Goal: Task Accomplishment & Management: Use online tool/utility

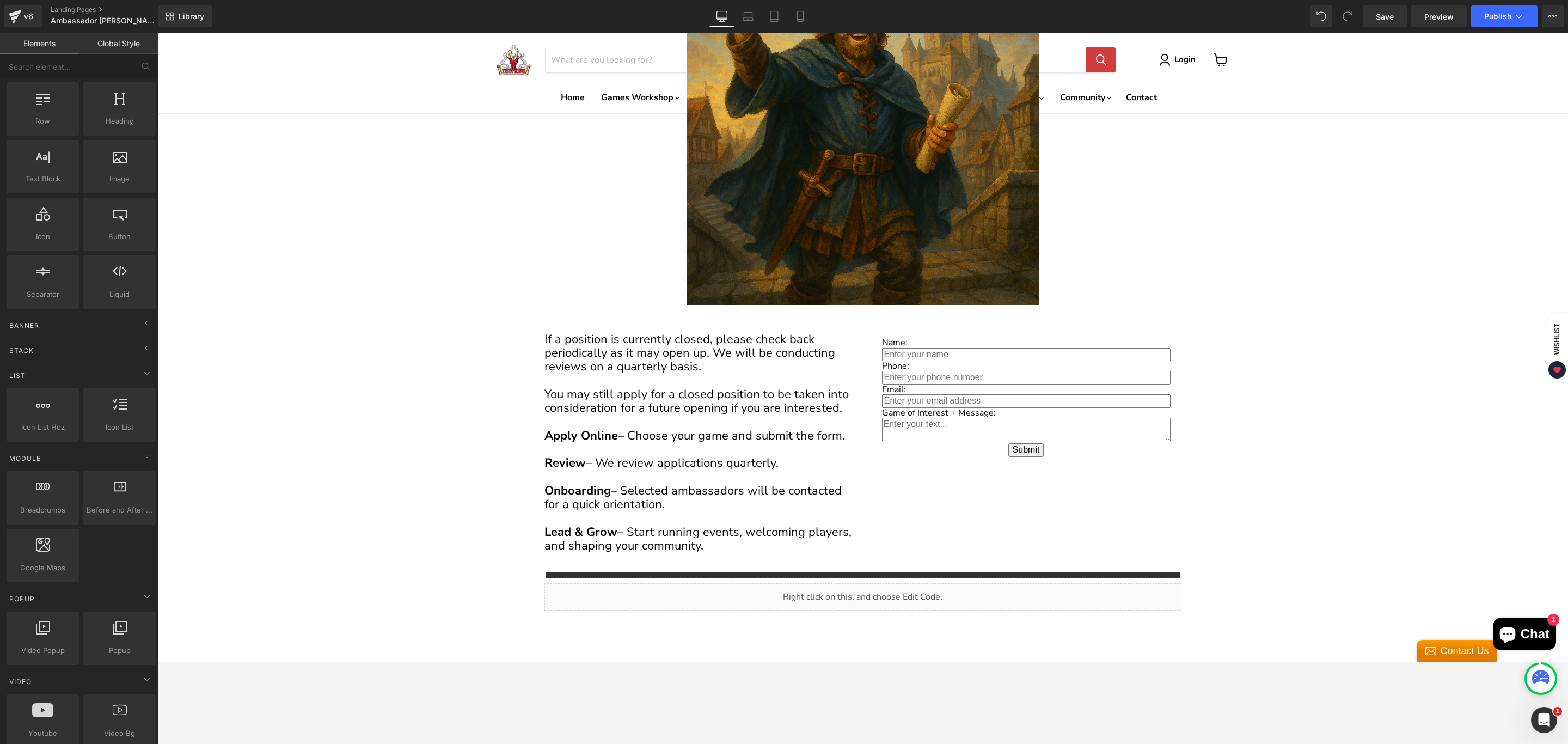
scroll to position [1, 0]
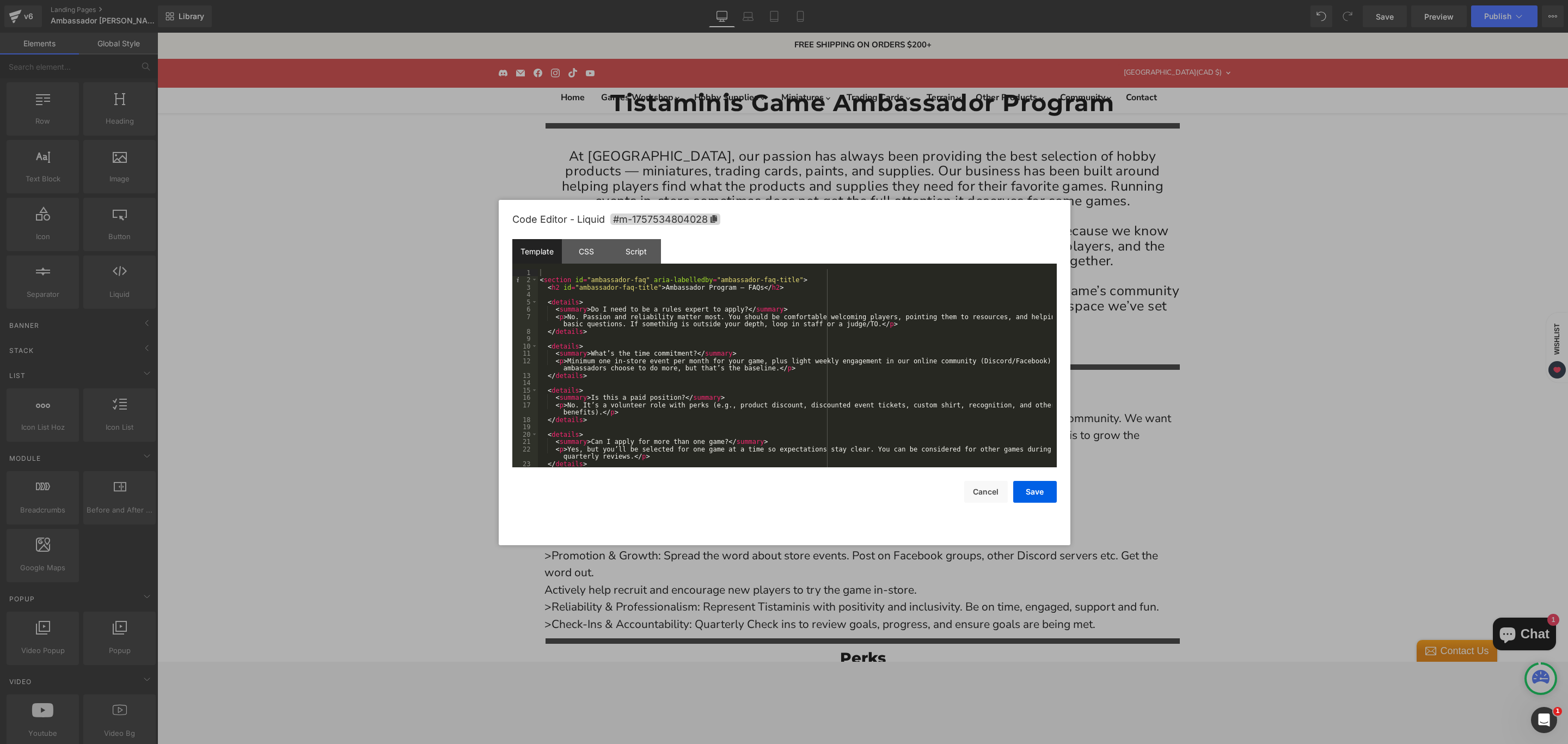
click at [742, 374] on div "< section id = "ambassador-faq" aria-labelledby = "ambassador-faq-title" > < h2…" at bounding box center [795, 376] width 514 height 214
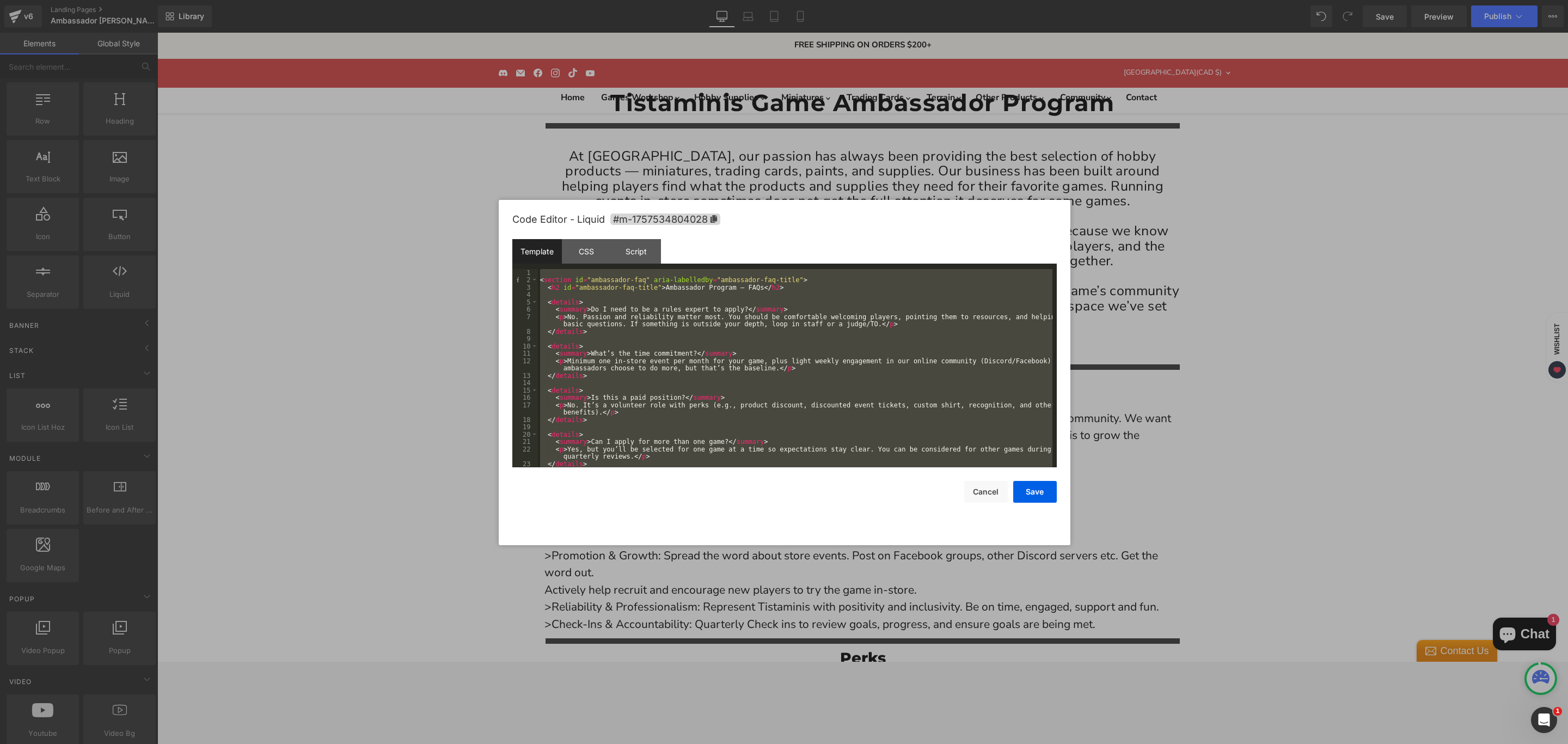
scroll to position [639, 0]
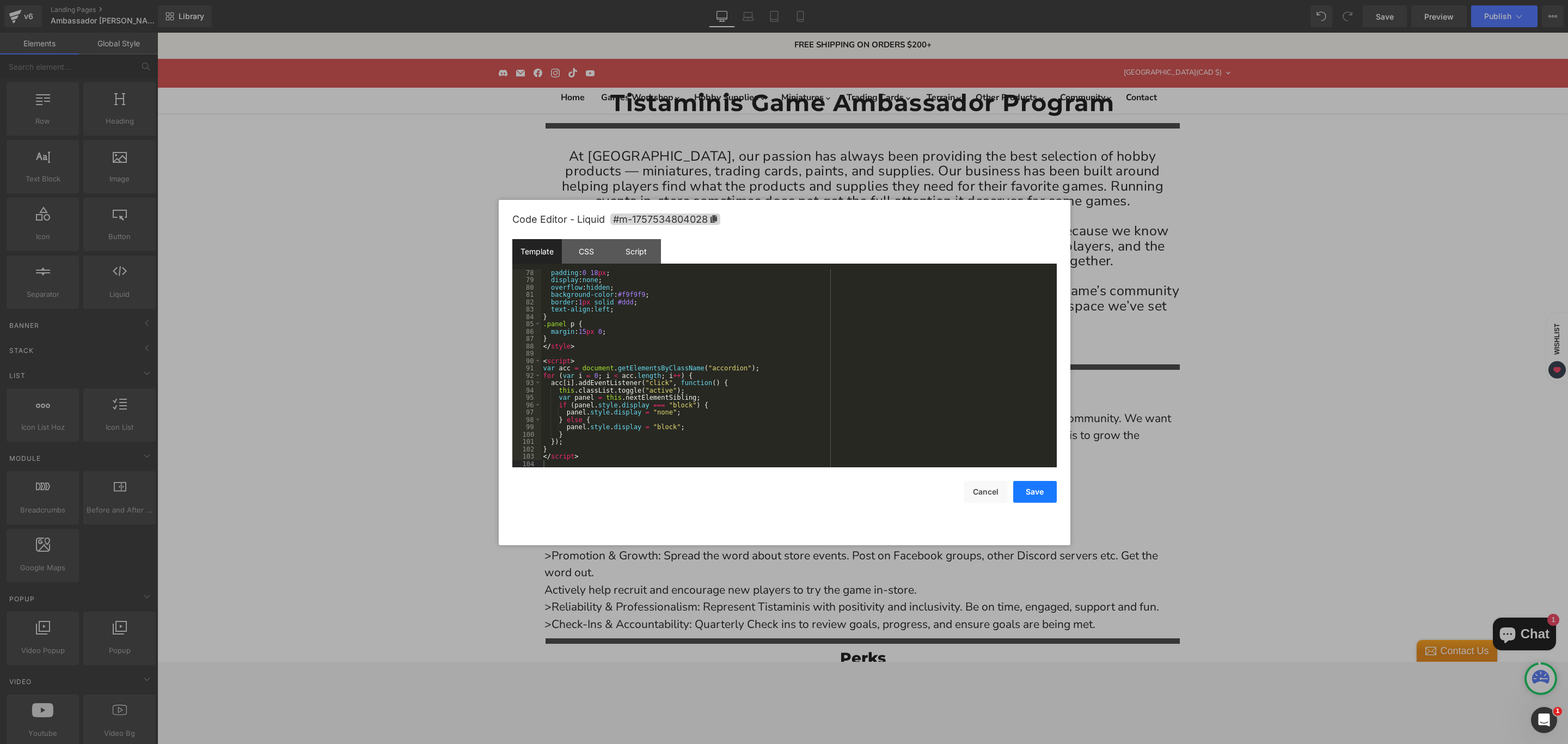
click at [1028, 489] on button "Save" at bounding box center [1034, 492] width 44 height 21
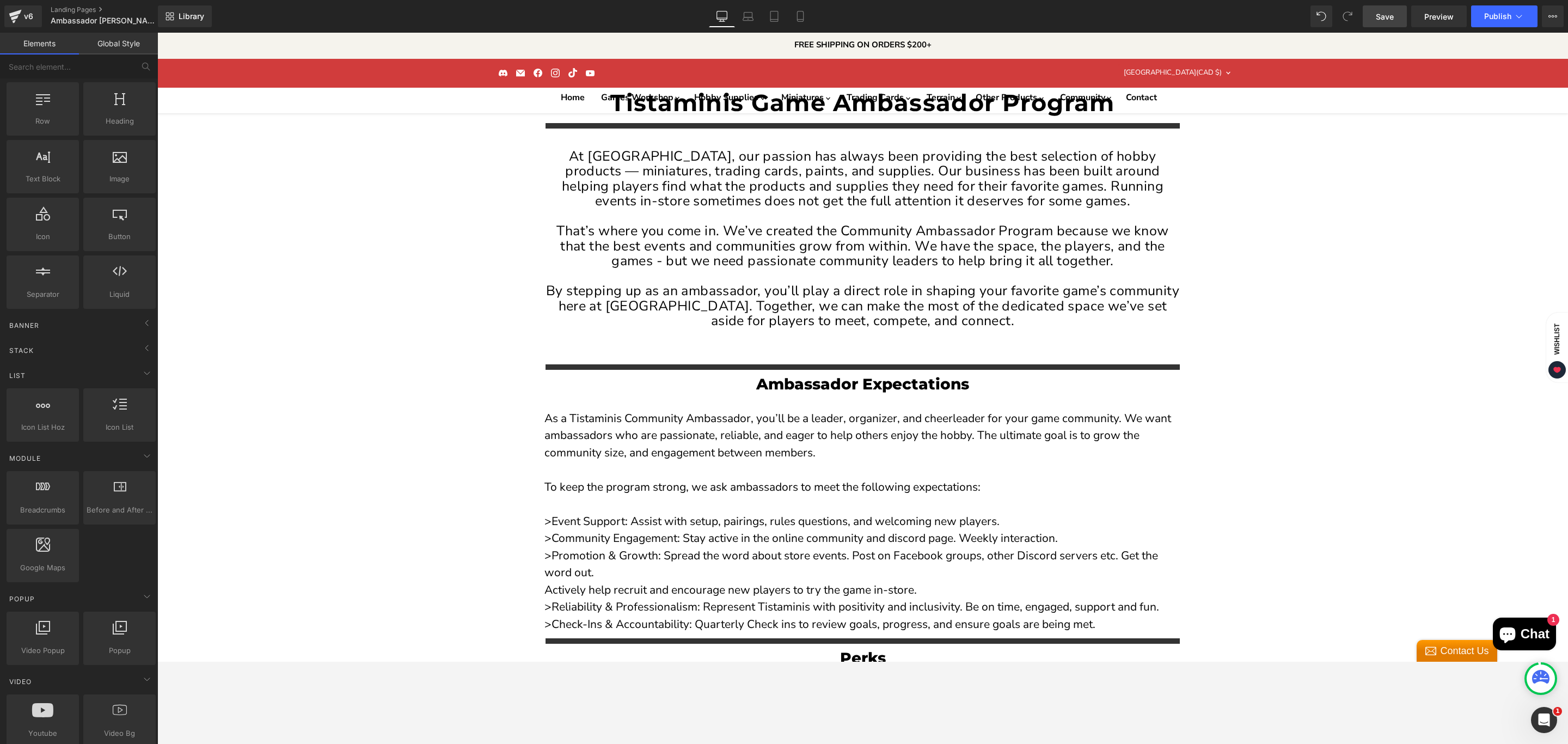
click at [1387, 25] on link "Save" at bounding box center [1385, 16] width 44 height 21
click at [1484, 16] on span "Publish" at bounding box center [1498, 16] width 28 height 9
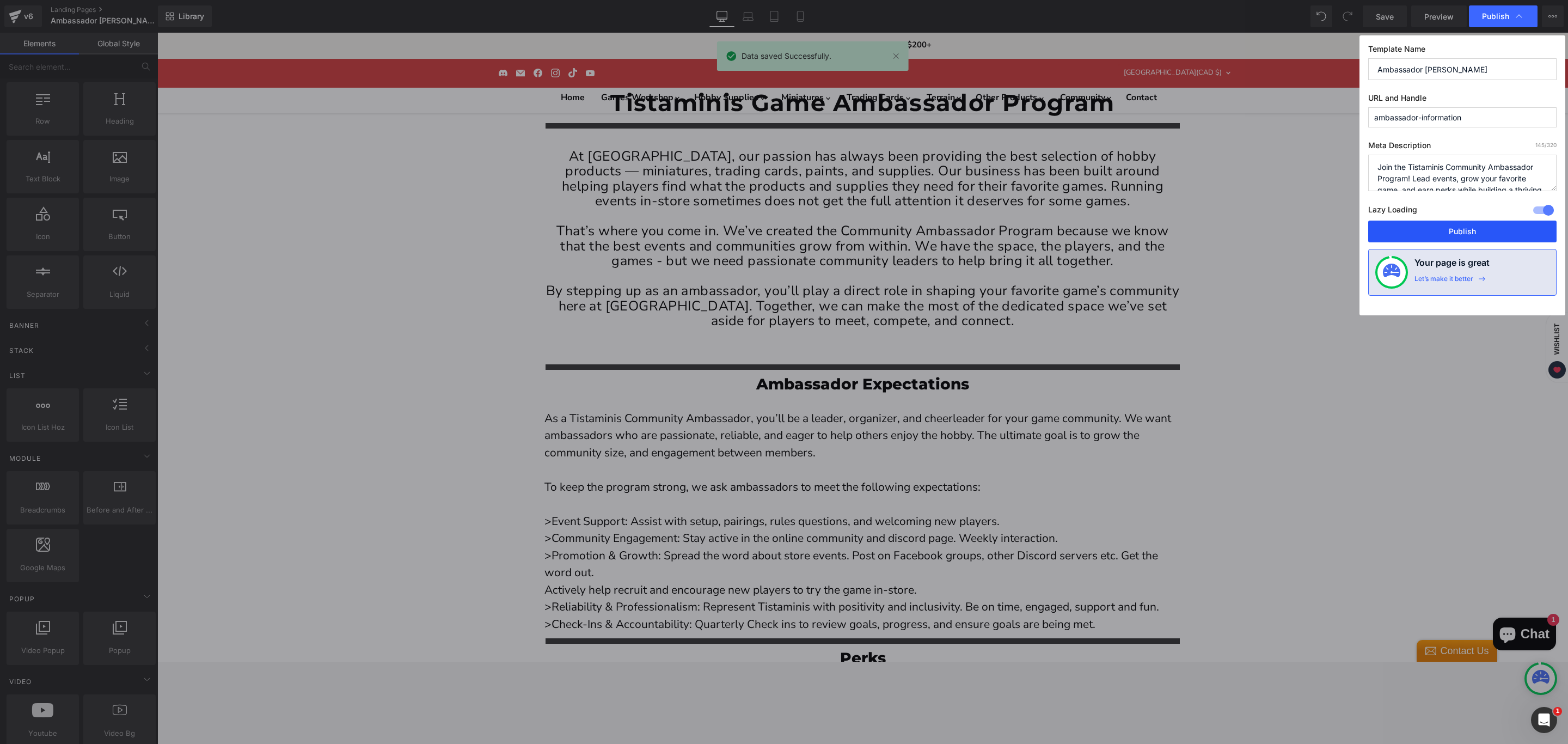
click at [1457, 226] on button "Publish" at bounding box center [1462, 231] width 189 height 21
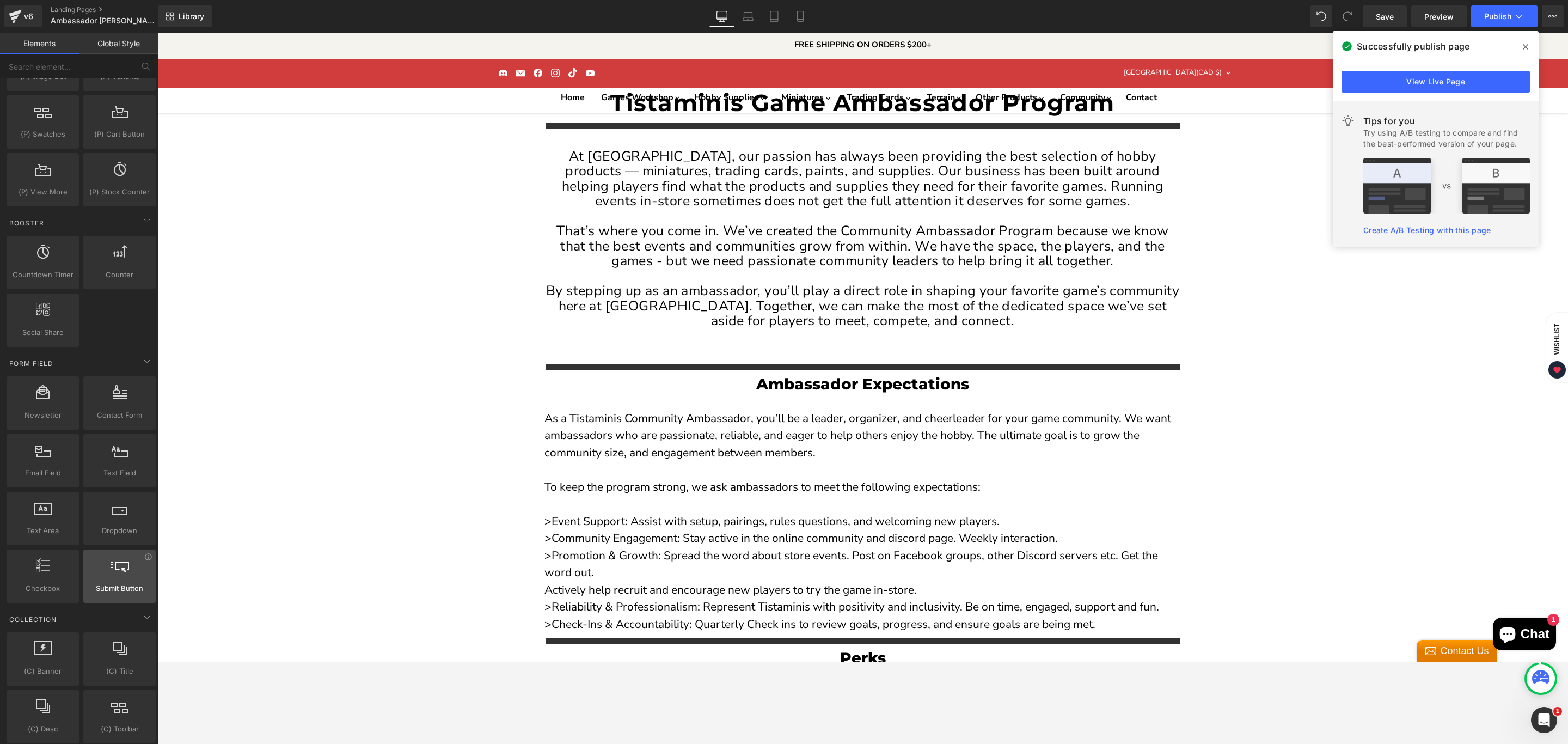
scroll to position [1575, 0]
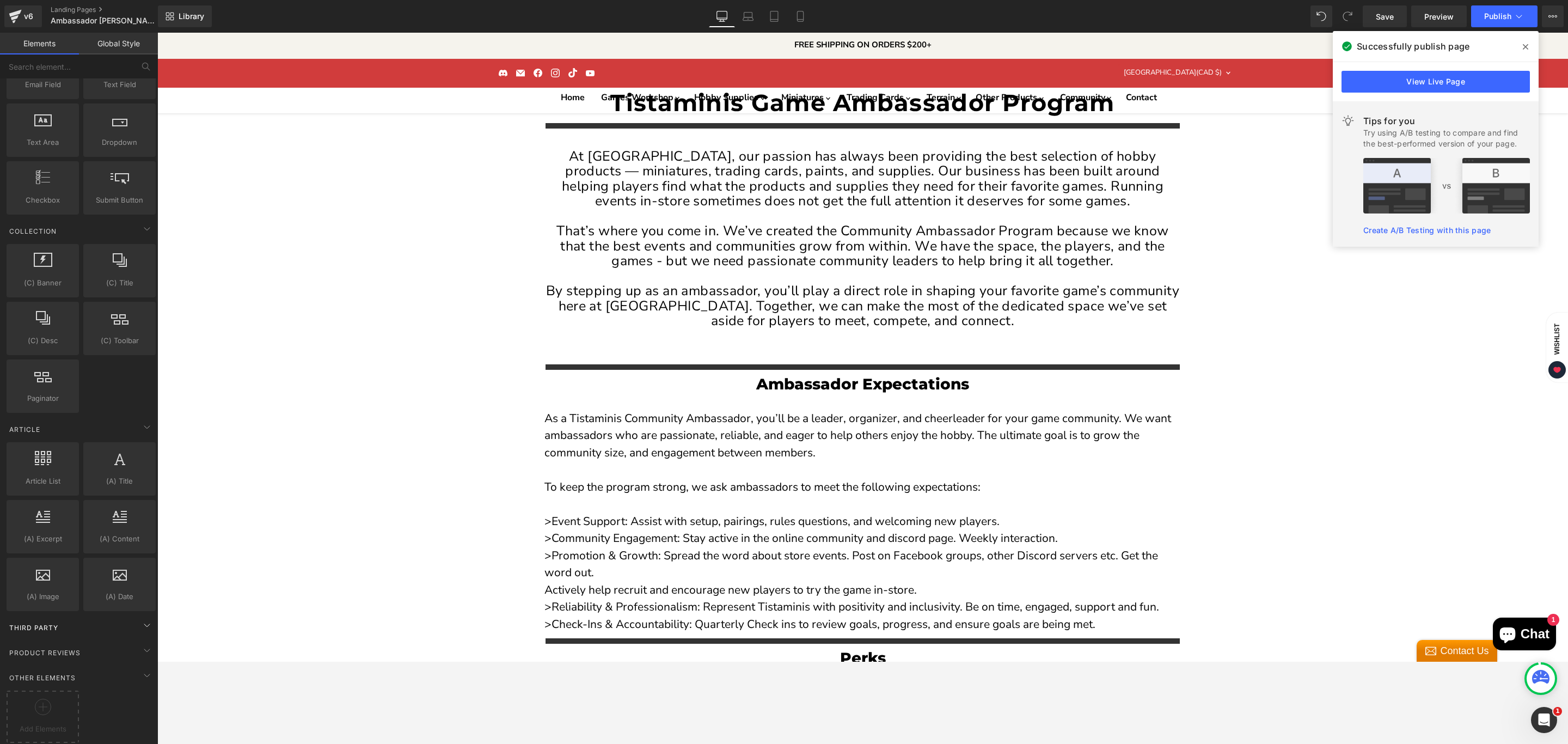
click at [117, 619] on div "Third Party" at bounding box center [81, 627] width 154 height 21
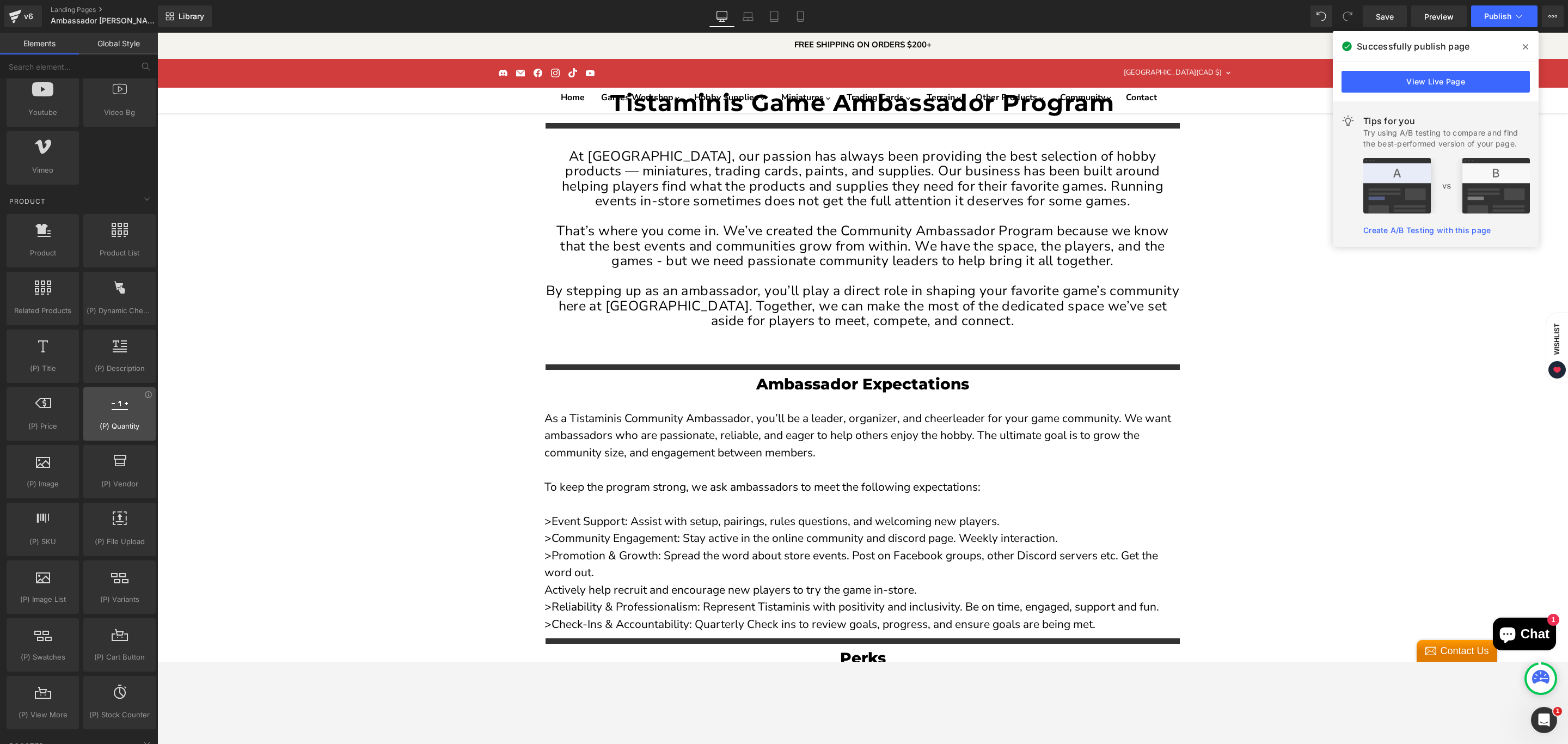
scroll to position [595, 0]
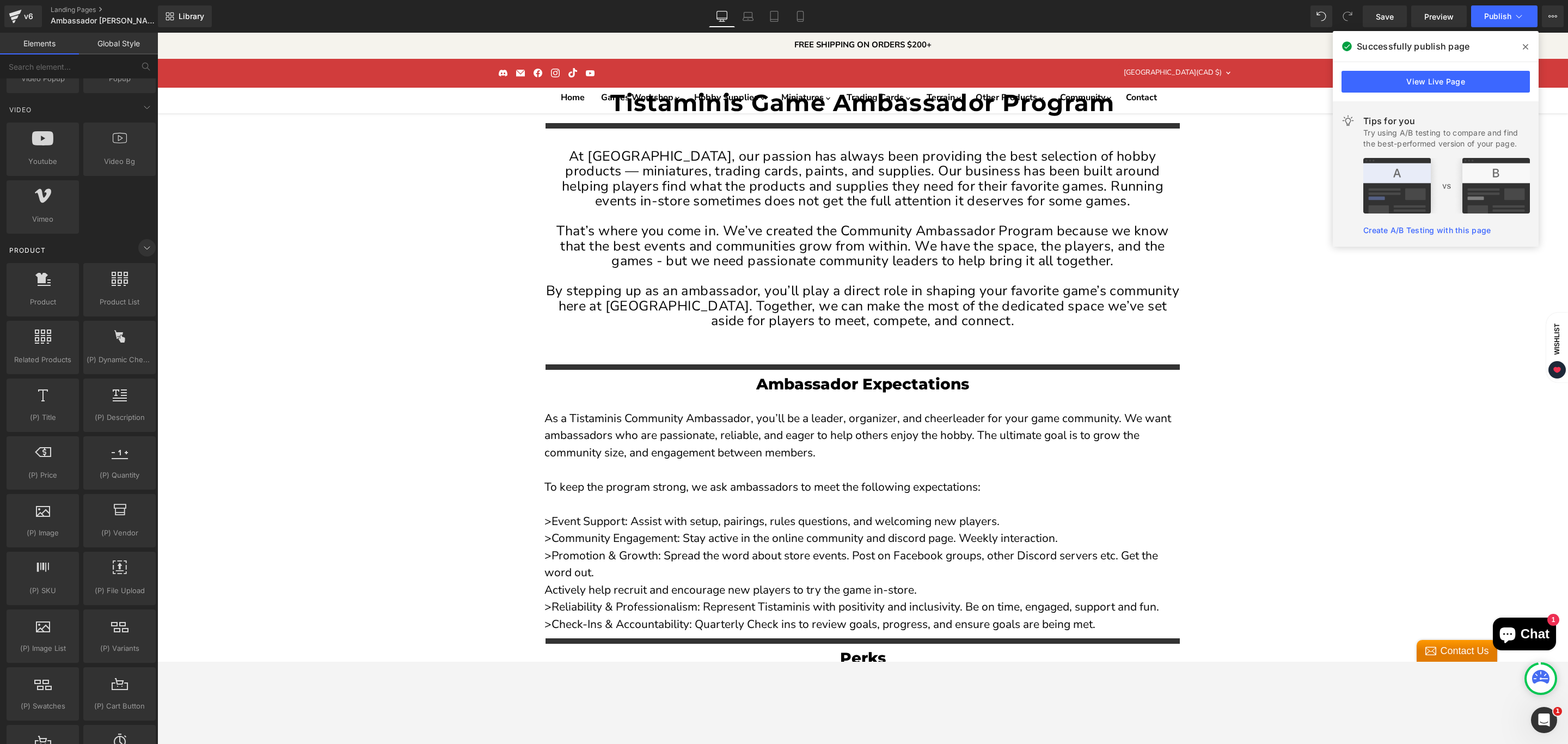
click at [144, 257] on span at bounding box center [147, 248] width 17 height 17
click at [144, 275] on icon at bounding box center [146, 273] width 13 height 13
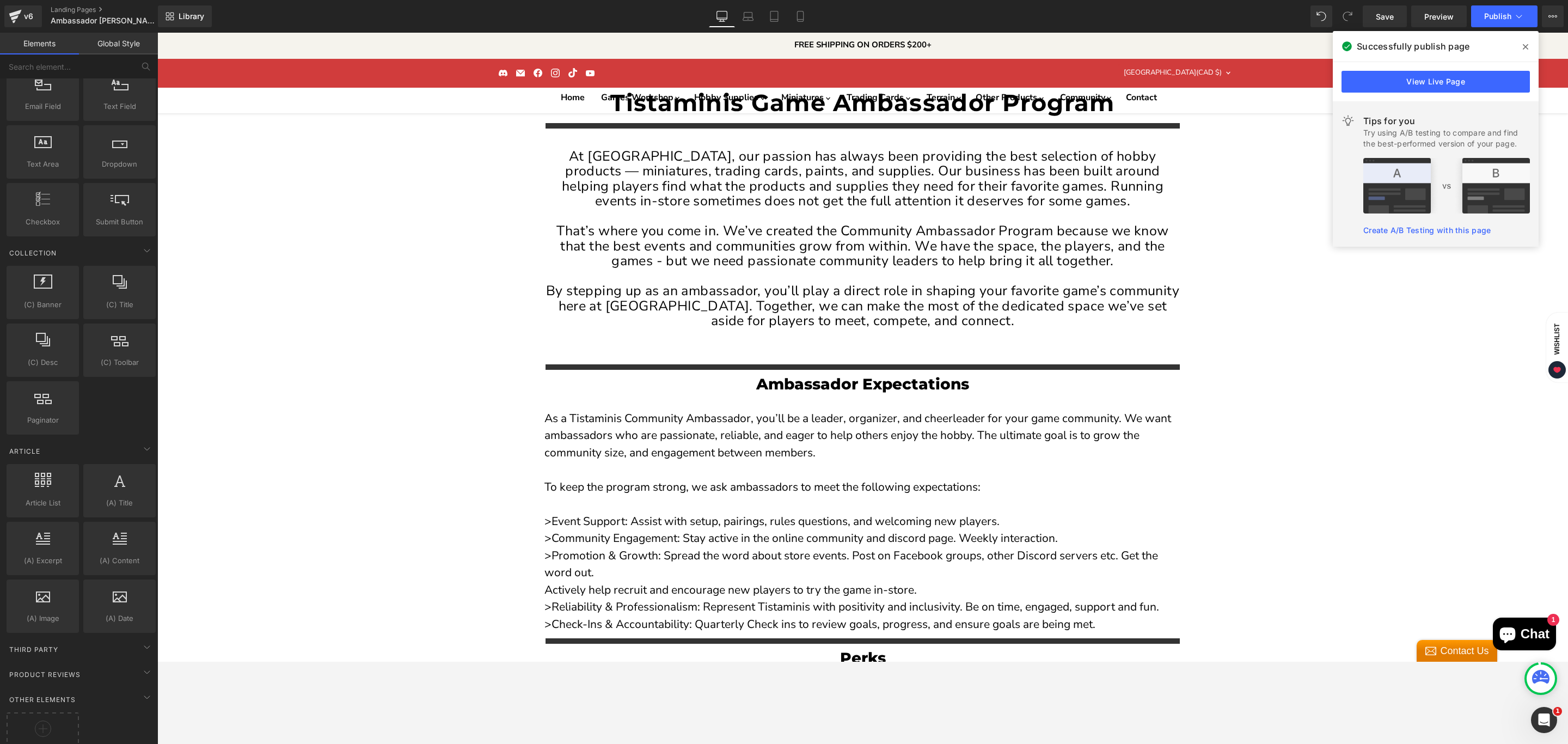
scroll to position [935, 0]
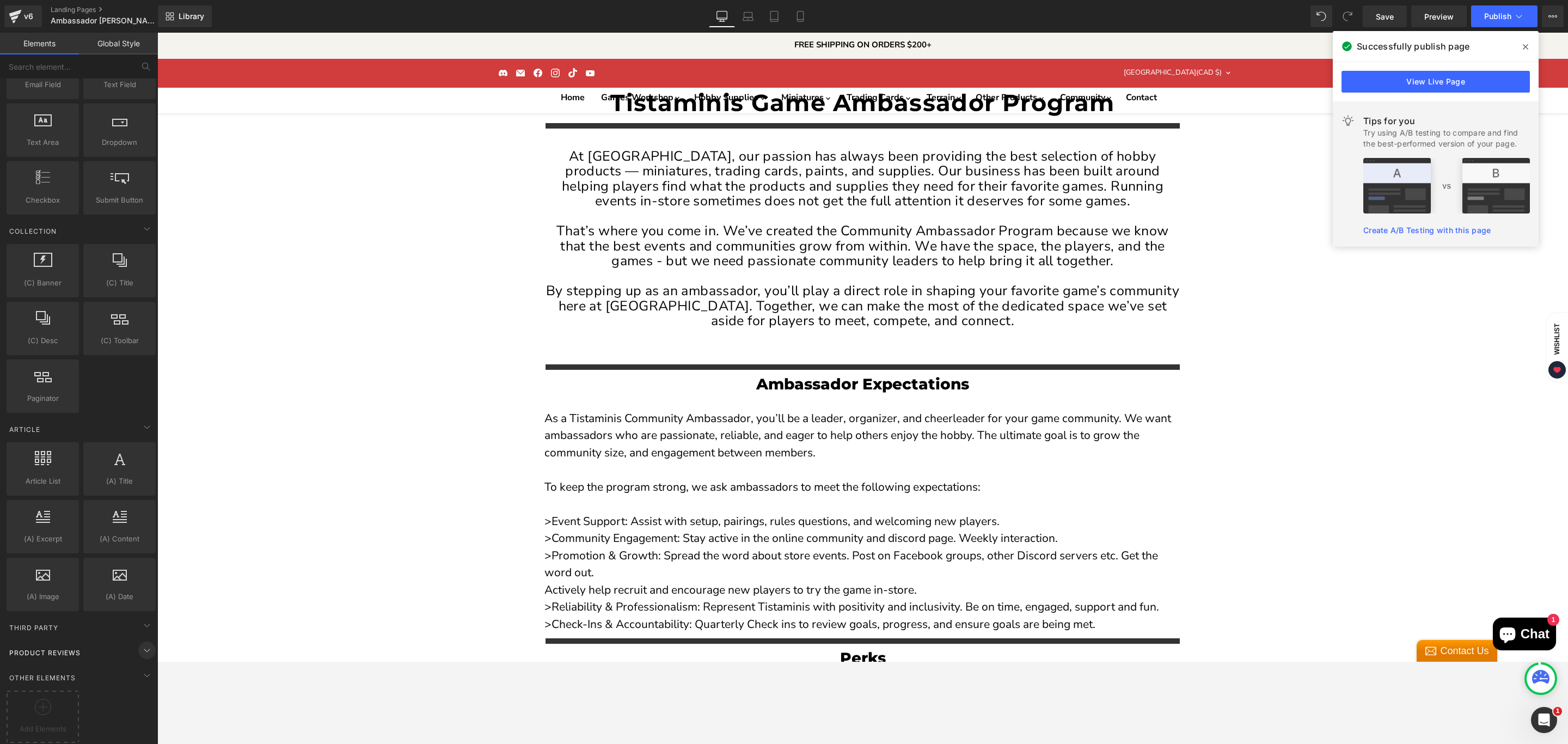
click at [141, 644] on icon at bounding box center [146, 650] width 13 height 13
click at [142, 644] on icon at bounding box center [146, 650] width 13 height 13
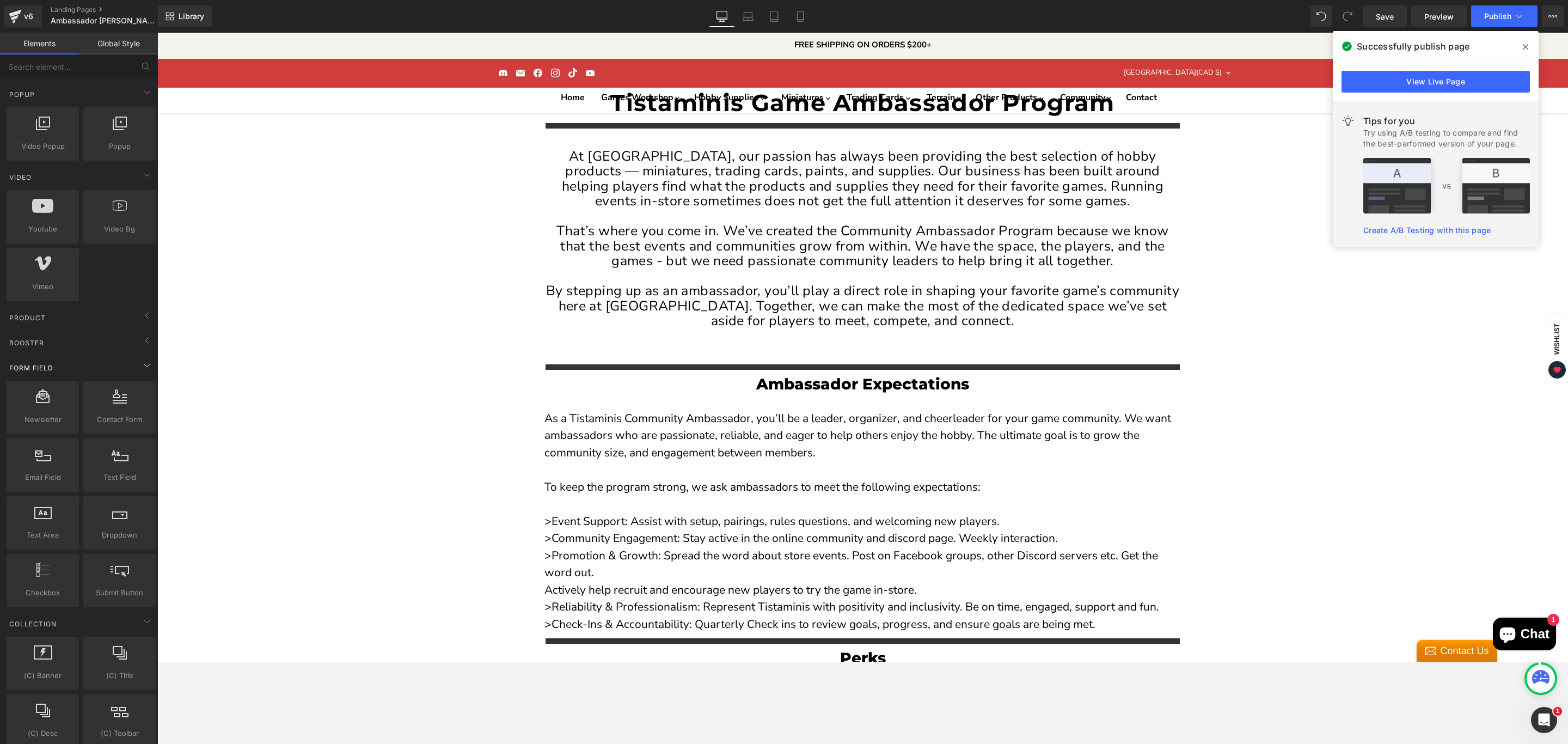
scroll to position [526, 0]
click at [30, 344] on span "Booster" at bounding box center [26, 344] width 37 height 10
click at [28, 322] on span "Product" at bounding box center [28, 319] width 39 height 10
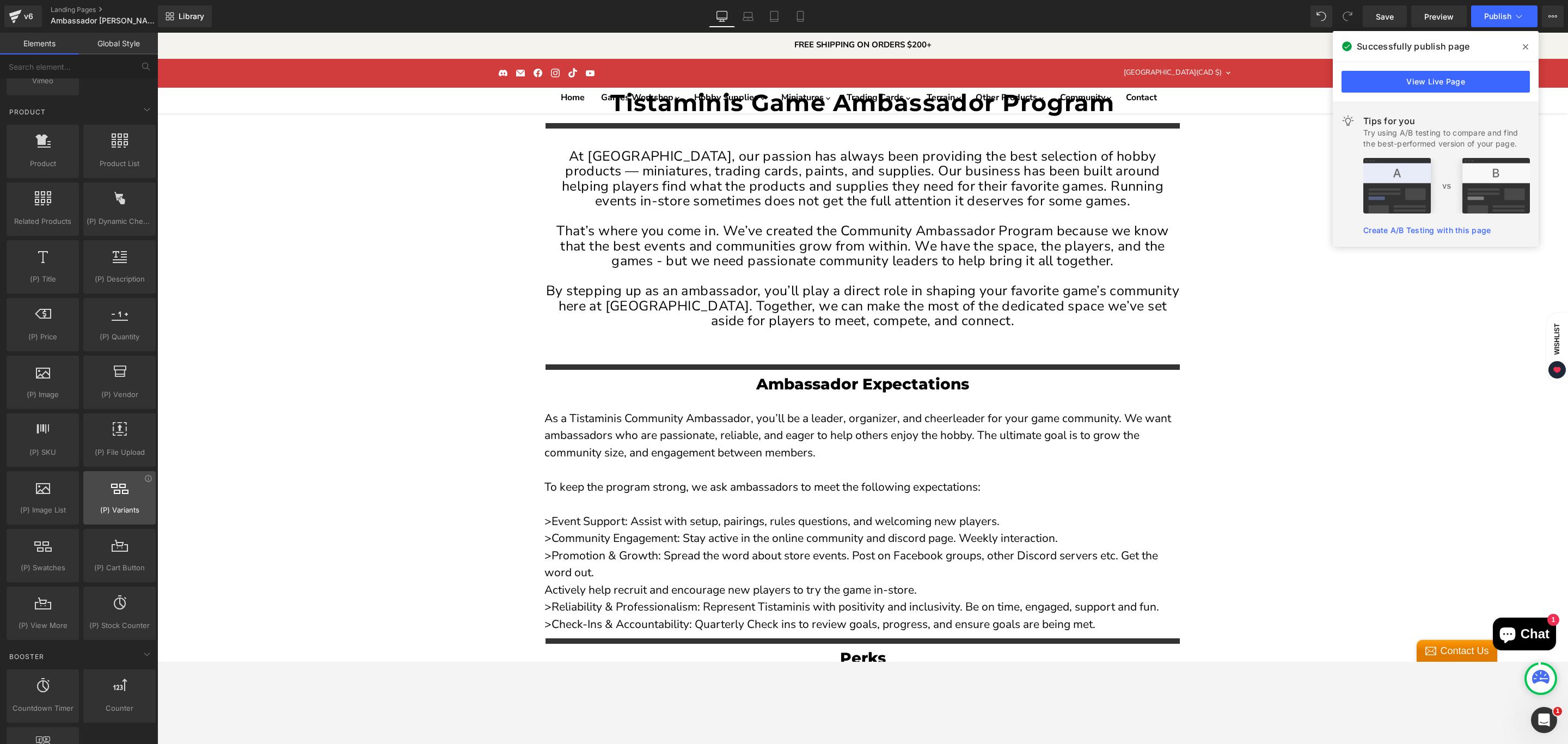
scroll to position [771, 0]
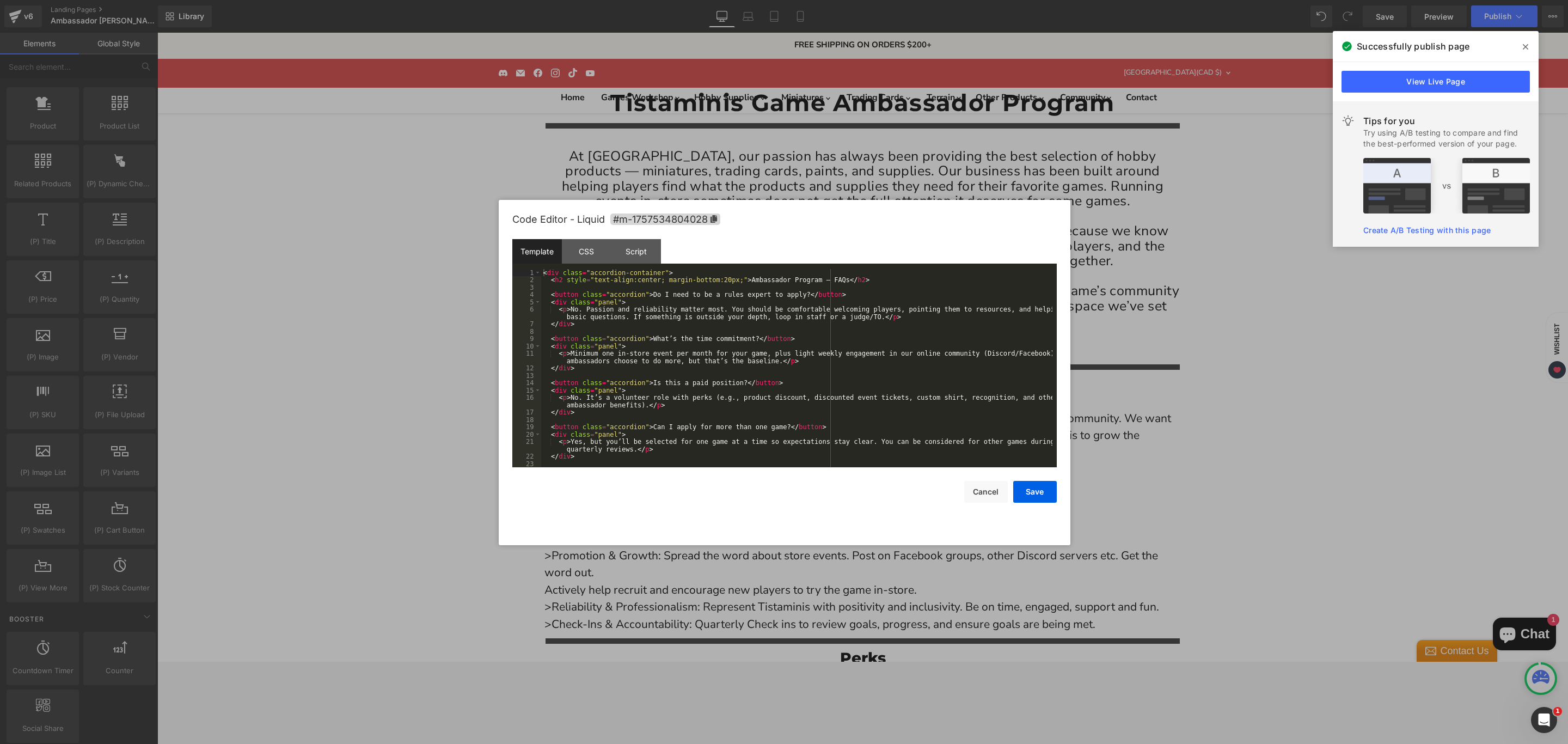
click at [733, 378] on div "< div class = "accordion-container" > < h2 style = "text-align:center; margin-b…" at bounding box center [797, 376] width 511 height 214
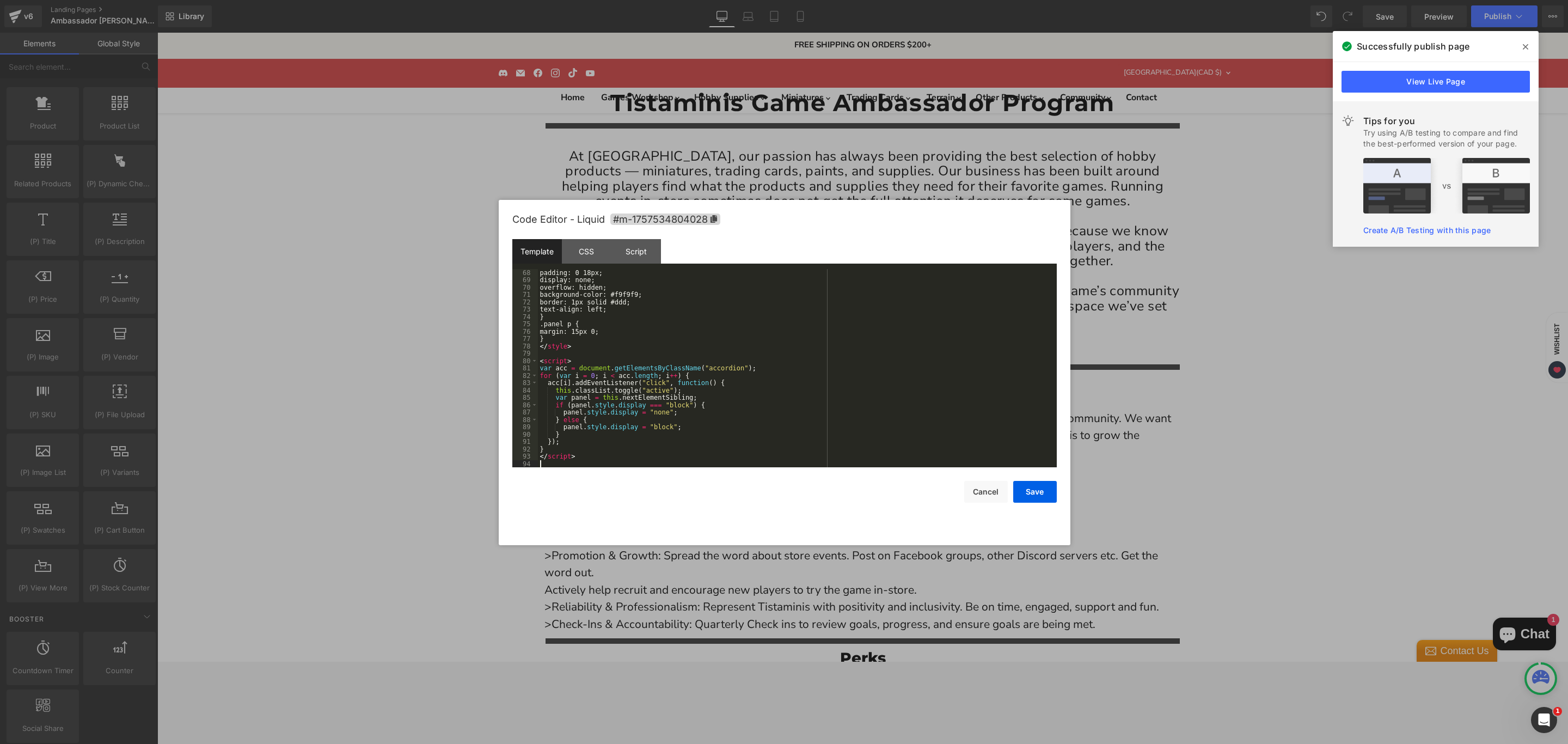
scroll to position [529, 0]
click at [1026, 490] on button "Save" at bounding box center [1034, 492] width 44 height 21
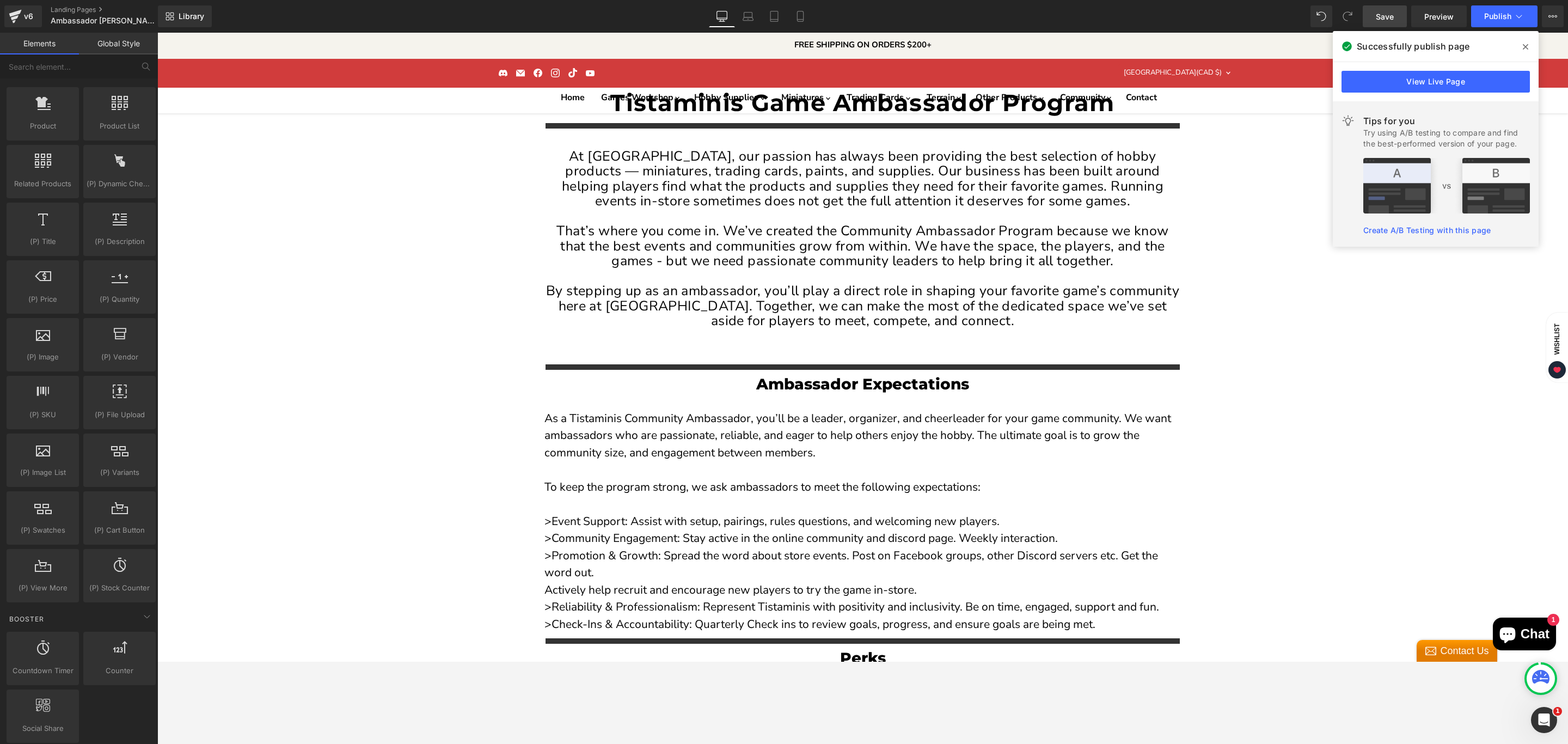
click at [1387, 19] on span "Save" at bounding box center [1385, 16] width 18 height 11
click at [1491, 15] on span "Publish" at bounding box center [1498, 16] width 28 height 9
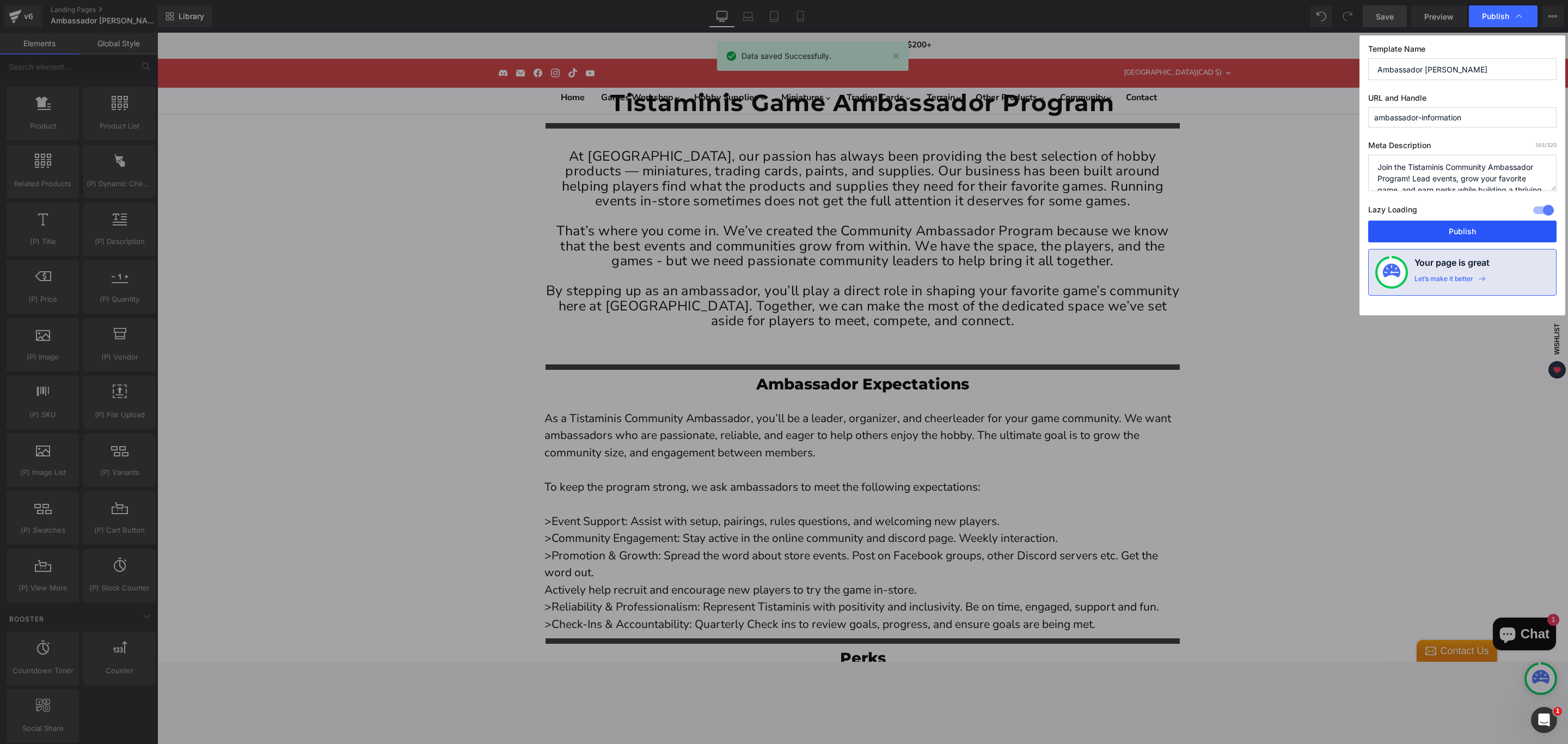
click at [1452, 234] on button "Publish" at bounding box center [1462, 231] width 189 height 21
